Goal: Transaction & Acquisition: Purchase product/service

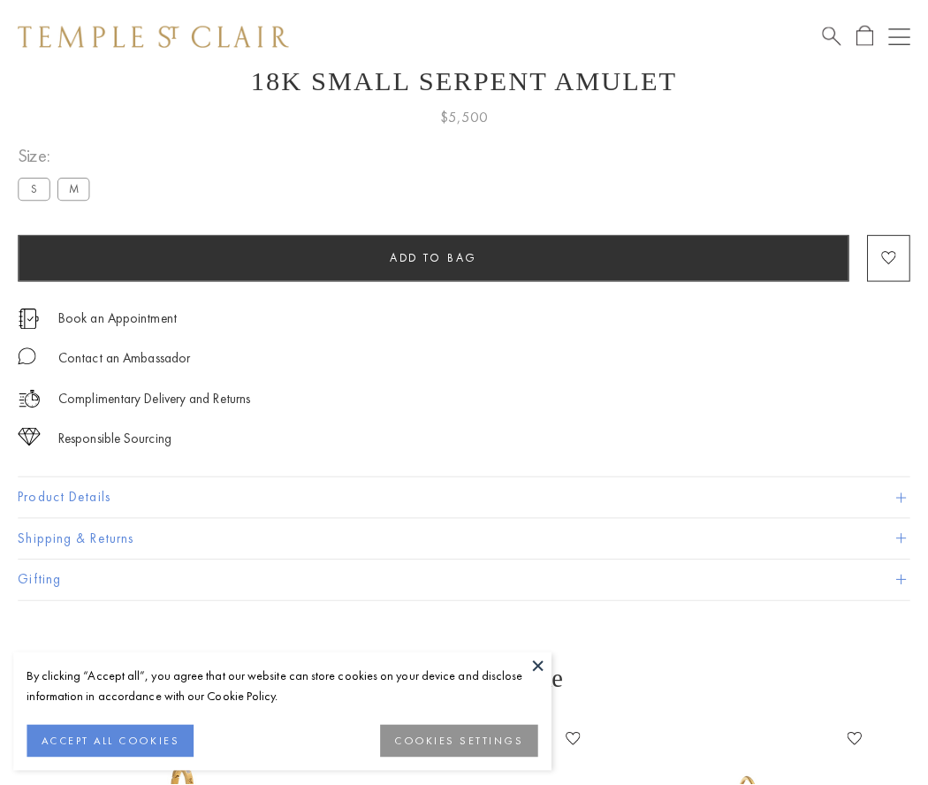
scroll to position [71, 0]
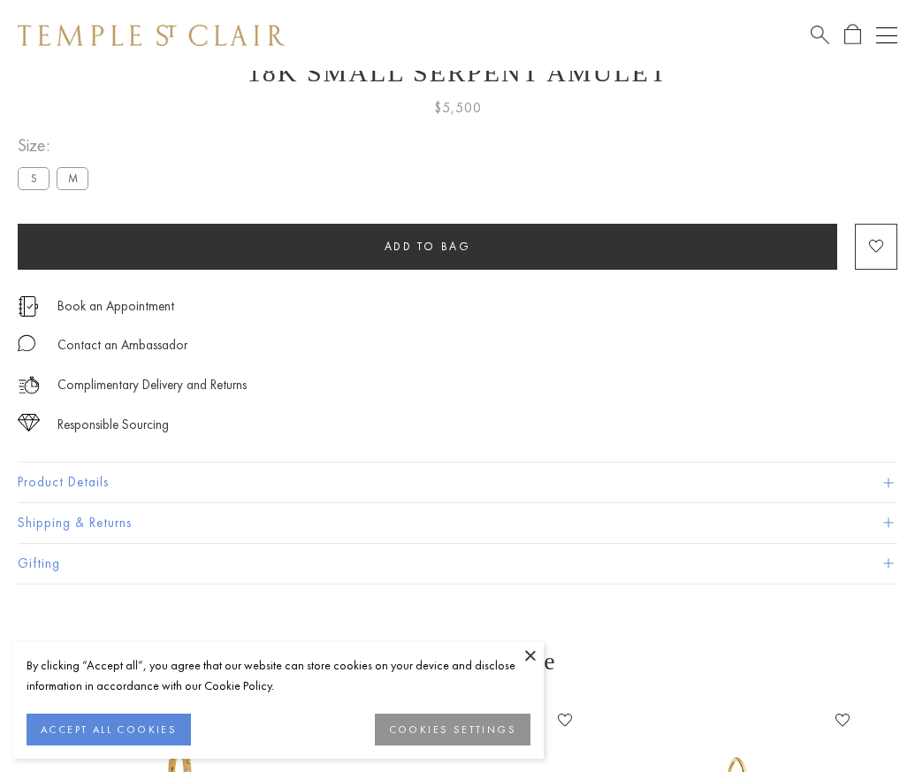
click at [427, 246] on span "Add to bag" at bounding box center [428, 246] width 87 height 15
